Goal: Find specific page/section: Find specific page/section

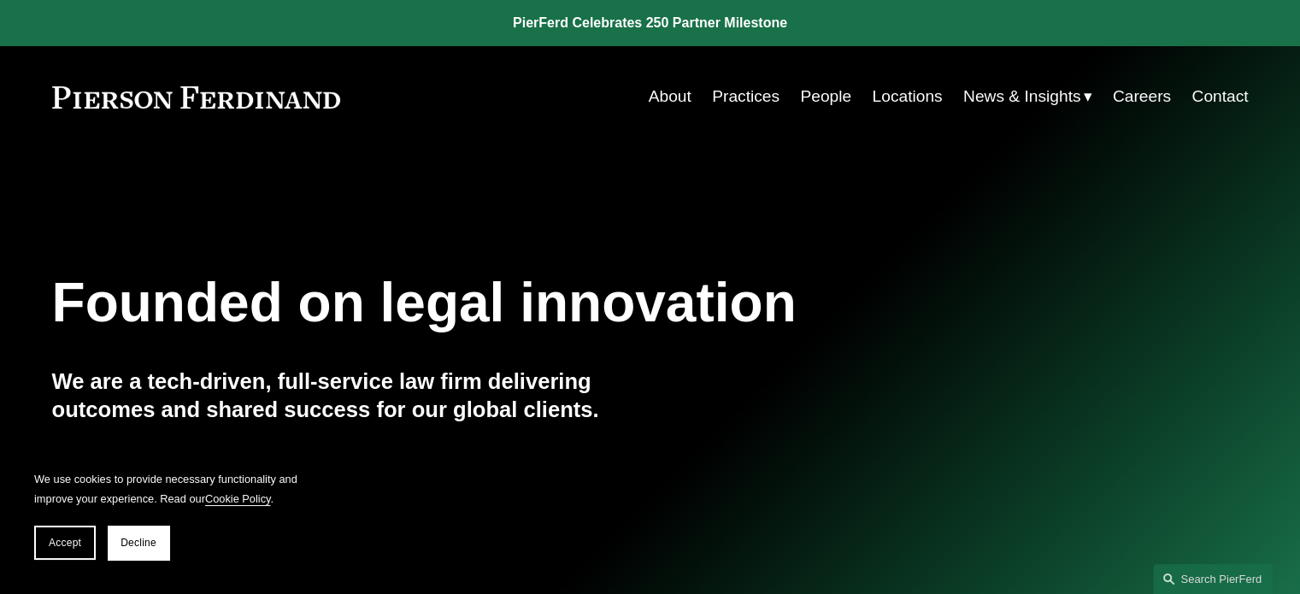
click at [815, 95] on link "People" at bounding box center [825, 96] width 51 height 32
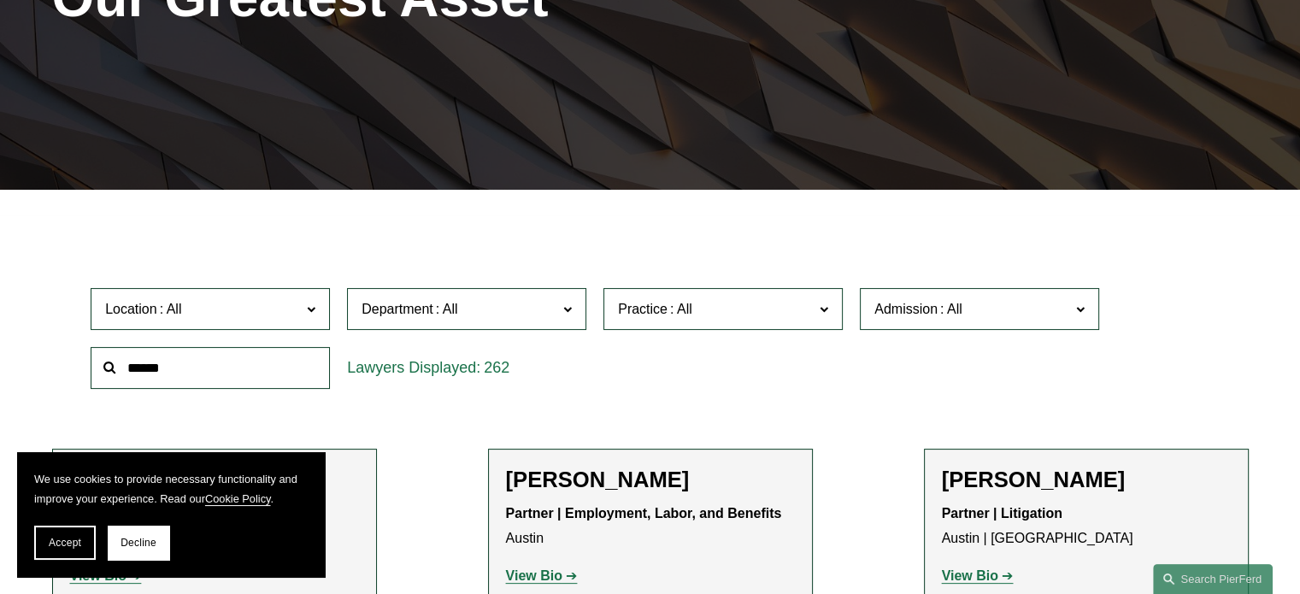
scroll to position [342, 0]
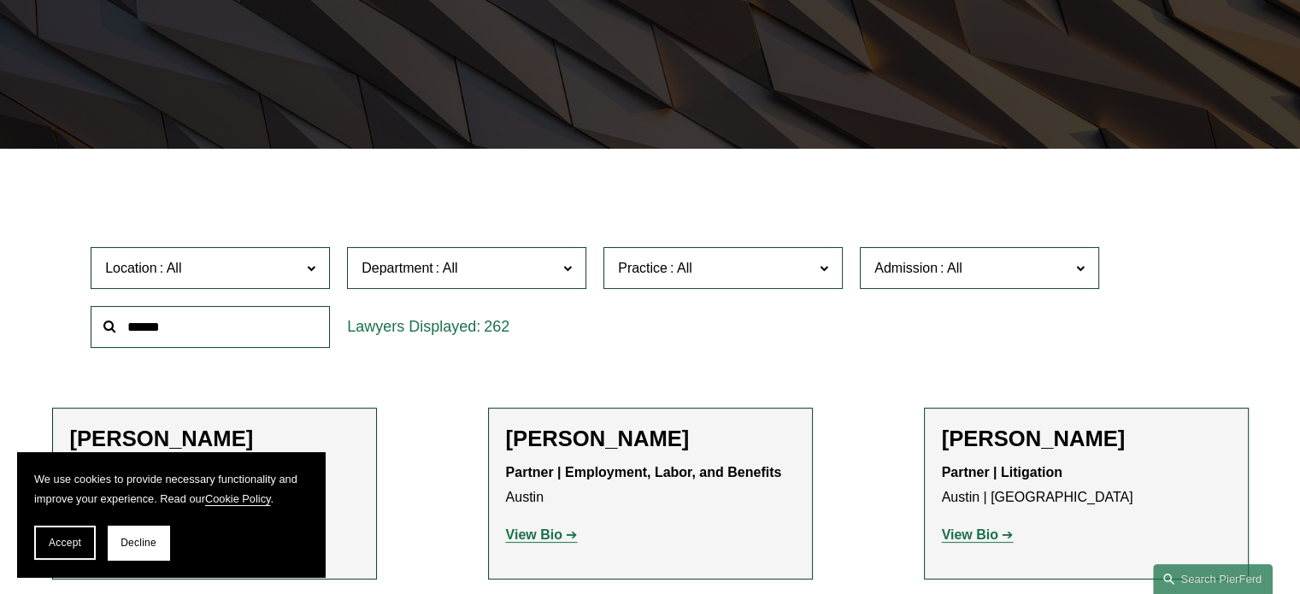
click at [207, 334] on input "text" at bounding box center [210, 327] width 239 height 42
type input "***"
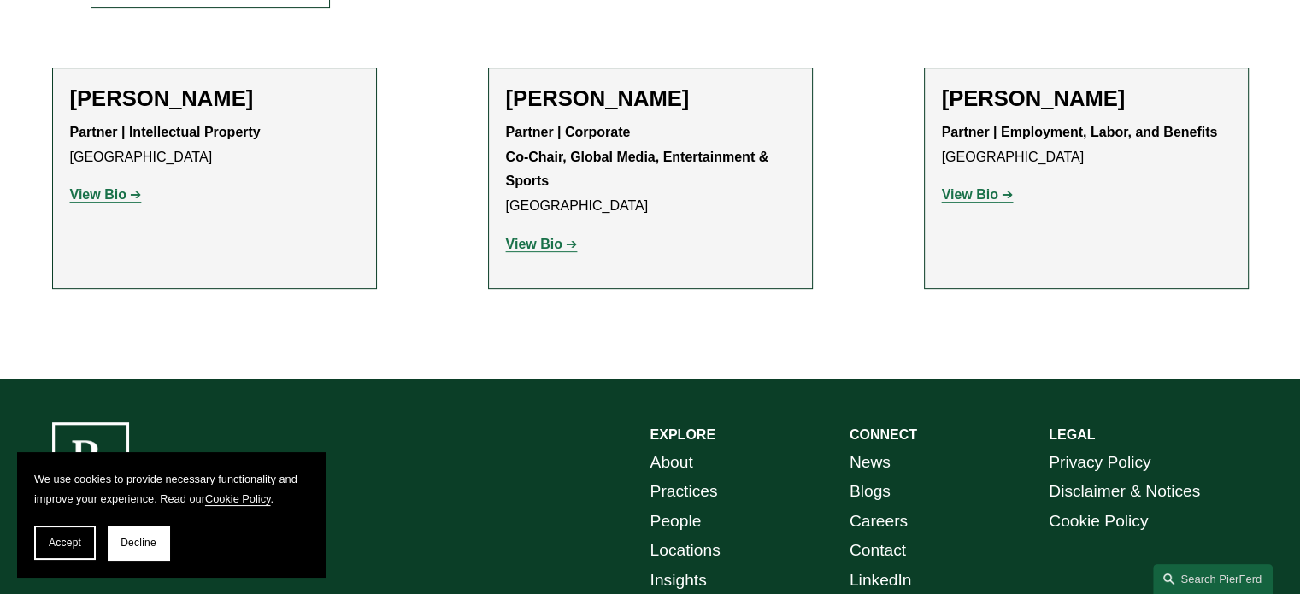
scroll to position [684, 0]
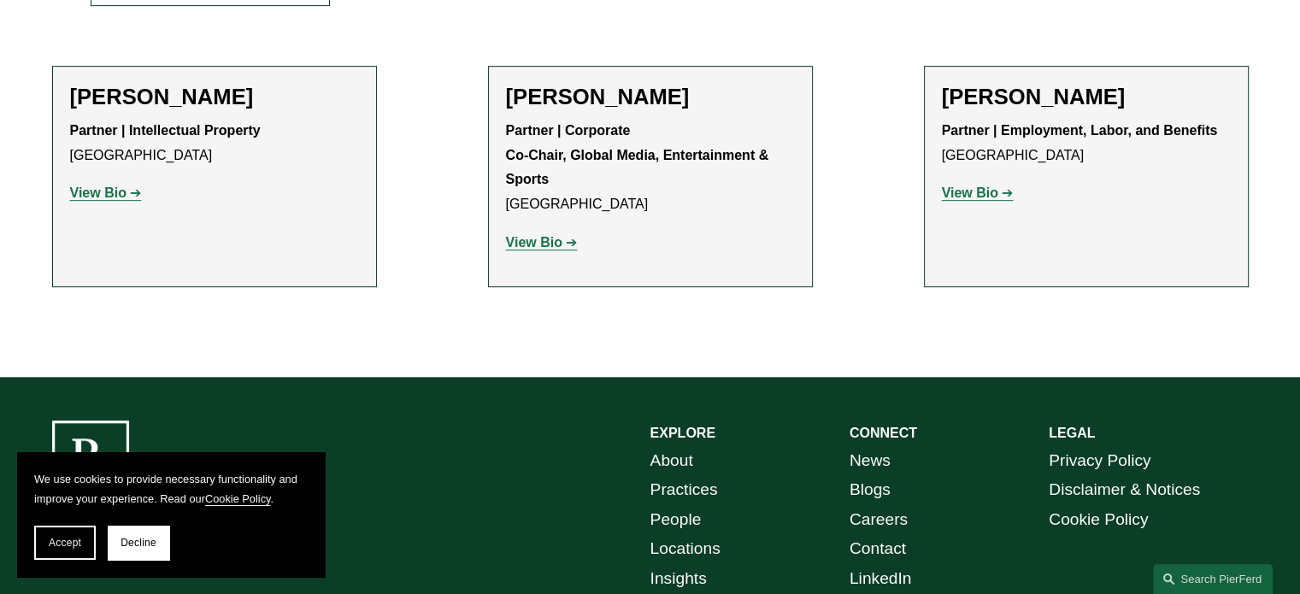
click at [94, 197] on strong "View Bio" at bounding box center [98, 192] width 56 height 15
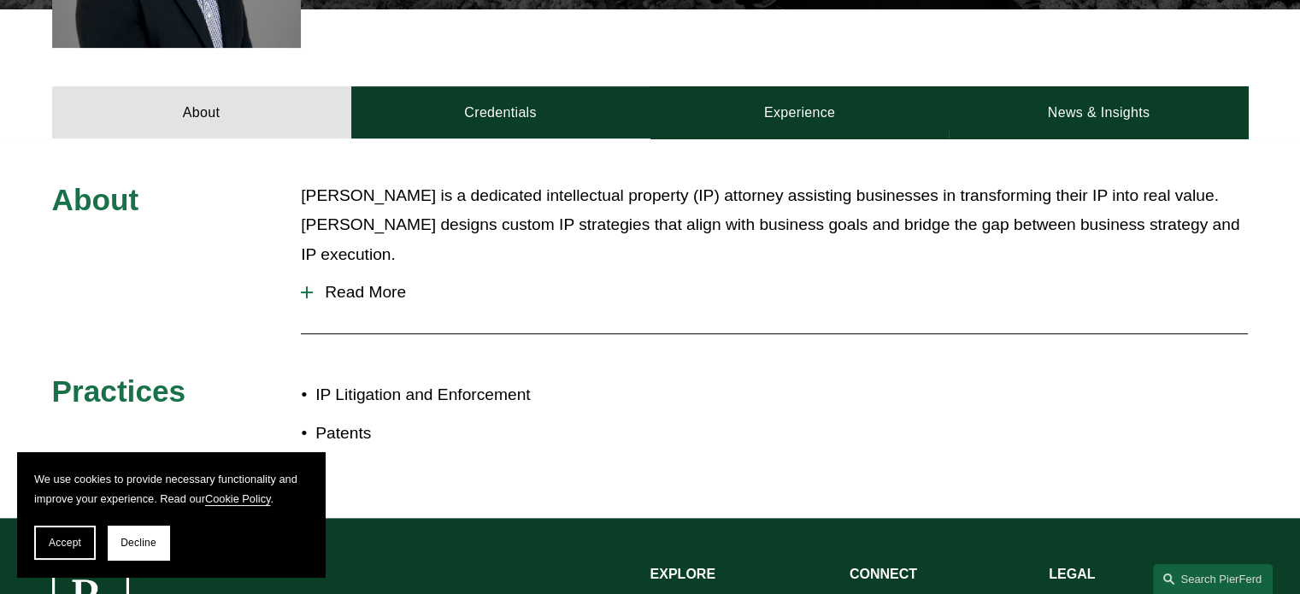
scroll to position [684, 0]
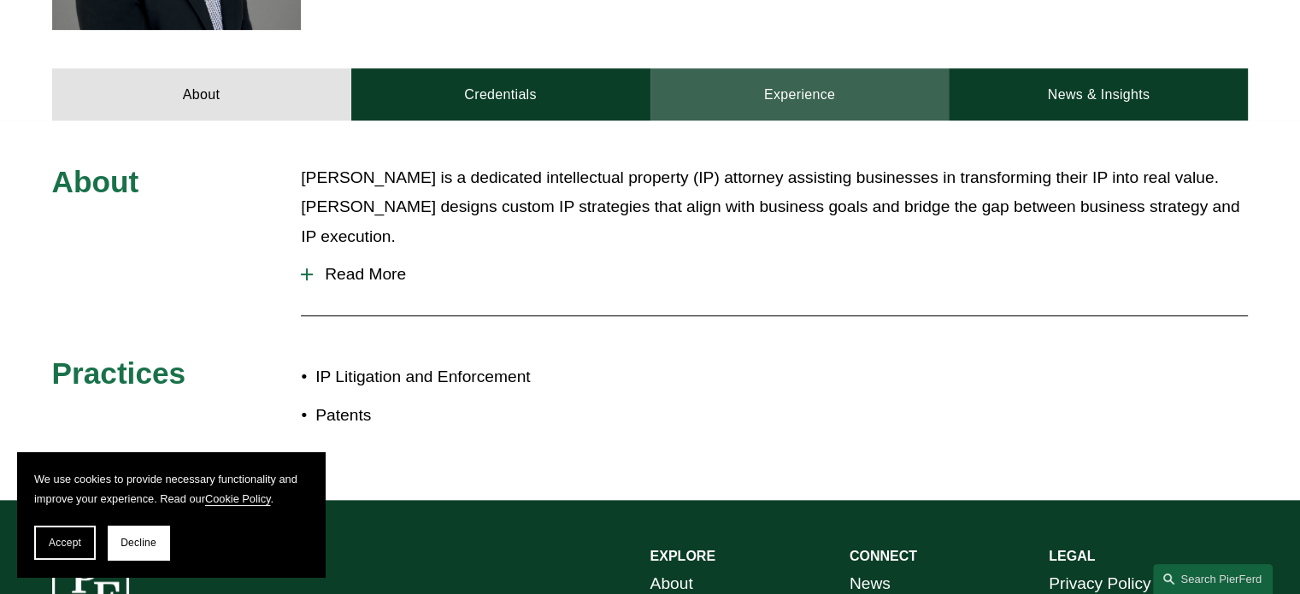
click at [839, 97] on link "Experience" at bounding box center [799, 93] width 299 height 51
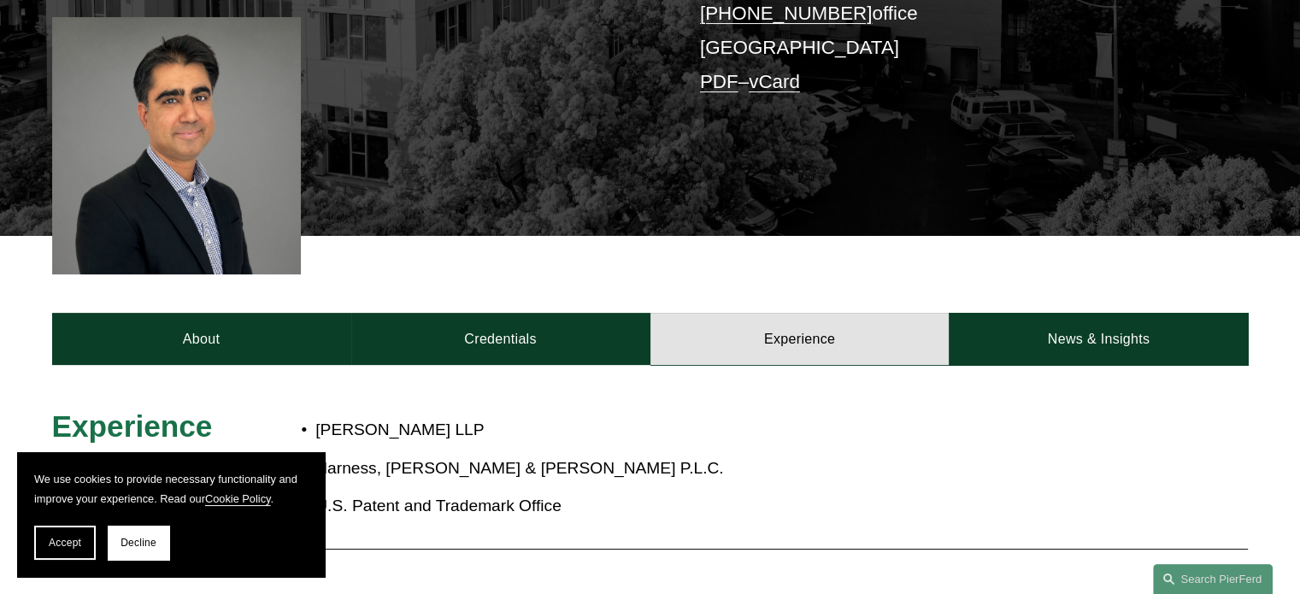
scroll to position [171, 0]
